Goal: Check status: Check status

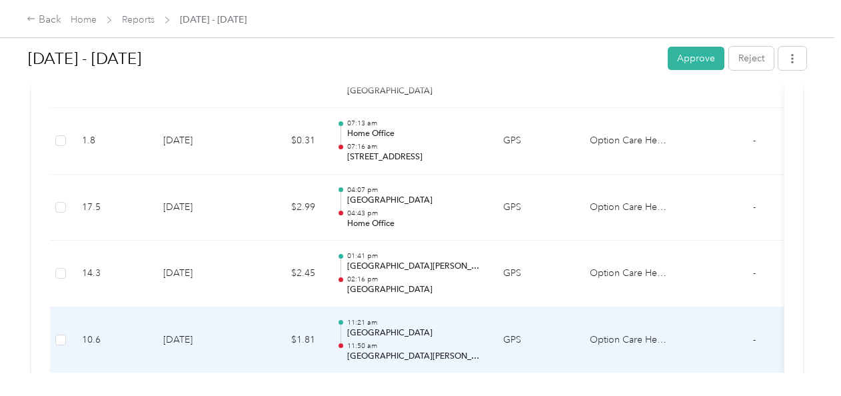
scroll to position [2826, 0]
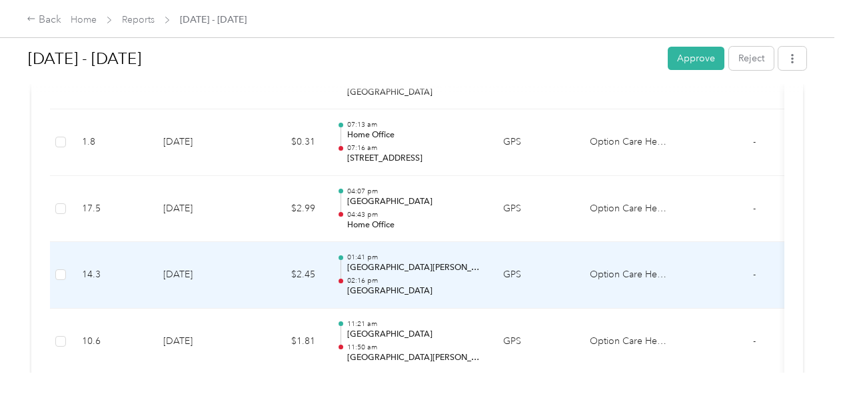
click at [425, 242] on td "01:41 pm [GEOGRAPHIC_DATA][PERSON_NAME] 02:16 pm [GEOGRAPHIC_DATA]" at bounding box center [409, 275] width 167 height 67
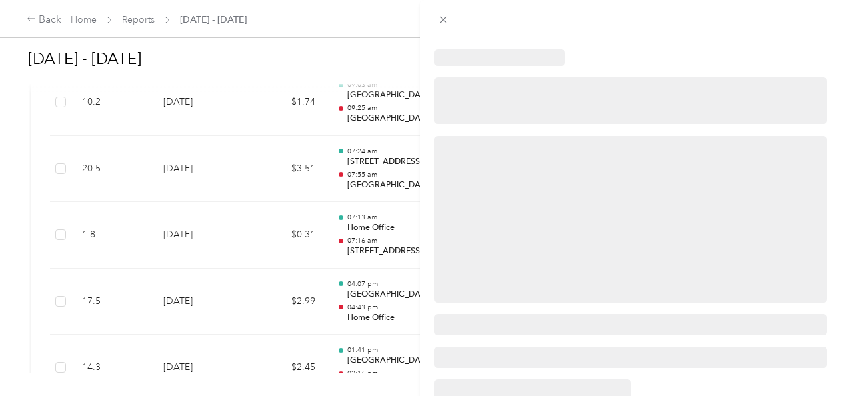
scroll to position [2733, 0]
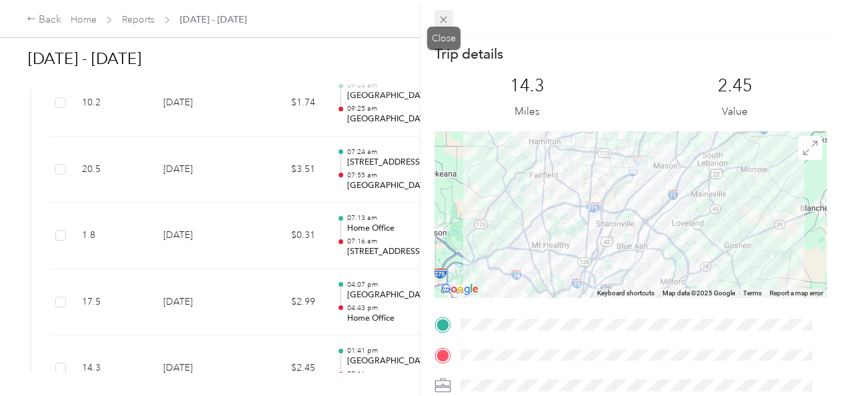
click at [441, 19] on icon at bounding box center [443, 19] width 11 height 11
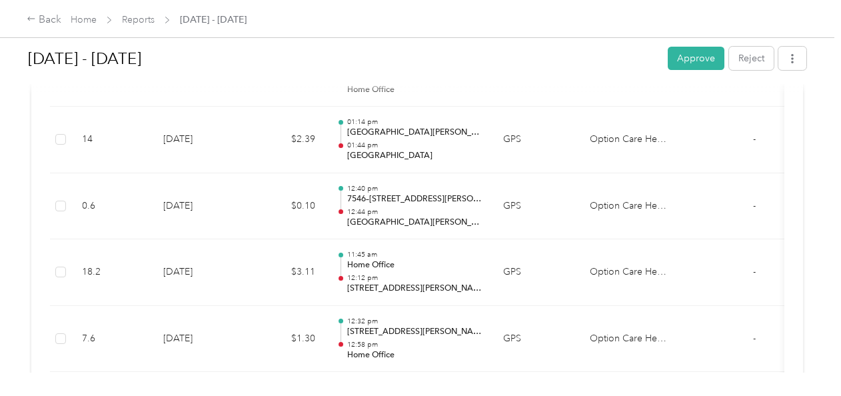
scroll to position [3220, 0]
